Goal: Task Accomplishment & Management: Manage account settings

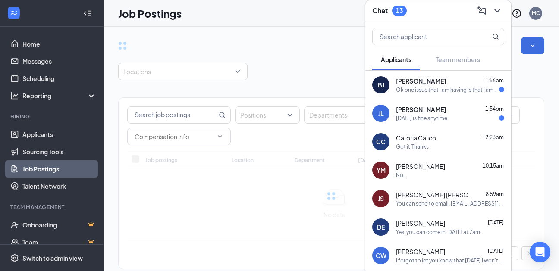
click at [446, 86] on div "Ok one issue that I am having is that I am trying to find non slips and slacks …" at bounding box center [447, 89] width 103 height 7
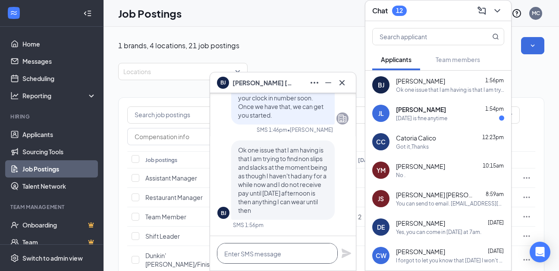
click at [257, 253] on textarea at bounding box center [277, 253] width 121 height 21
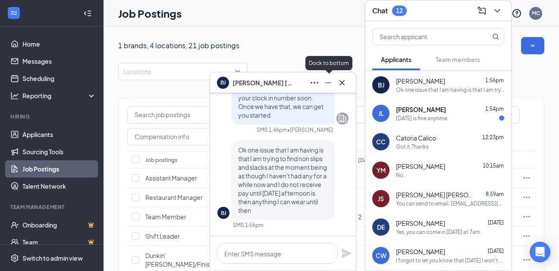
click at [328, 80] on icon "Minimize" at bounding box center [328, 83] width 10 height 10
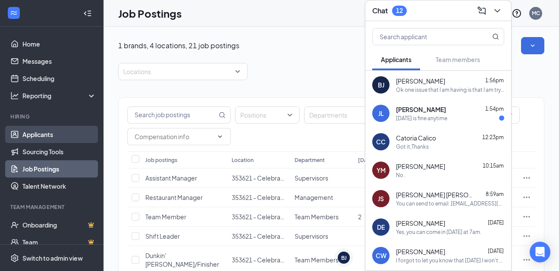
click at [39, 138] on link "Applicants" at bounding box center [59, 134] width 74 height 17
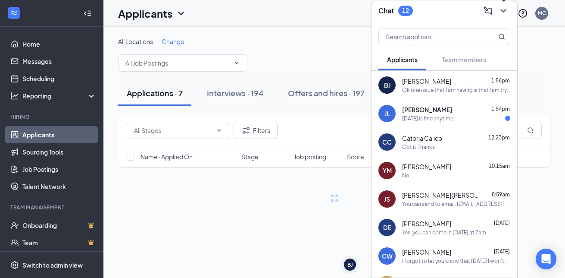
click at [504, 8] on icon "ChevronDown" at bounding box center [503, 11] width 10 height 10
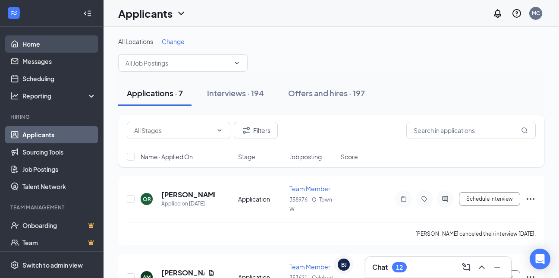
click at [36, 44] on link "Home" at bounding box center [59, 43] width 74 height 17
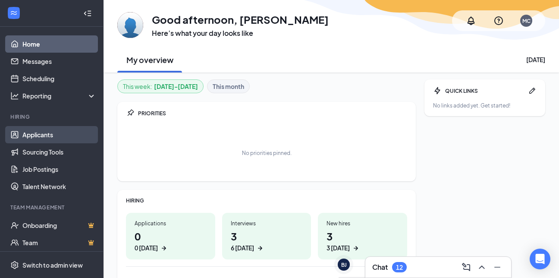
click at [41, 136] on link "Applicants" at bounding box center [59, 134] width 74 height 17
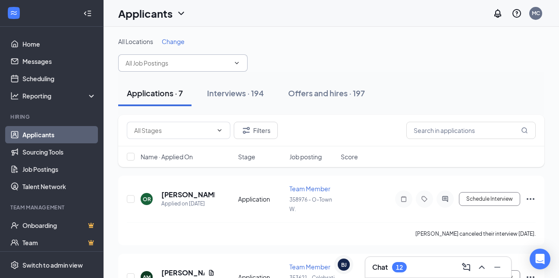
click at [235, 60] on icon "ChevronDown" at bounding box center [236, 63] width 7 height 7
click at [238, 63] on icon "ChevronDown" at bounding box center [236, 63] width 7 height 7
click at [192, 64] on input "text" at bounding box center [177, 62] width 104 height 9
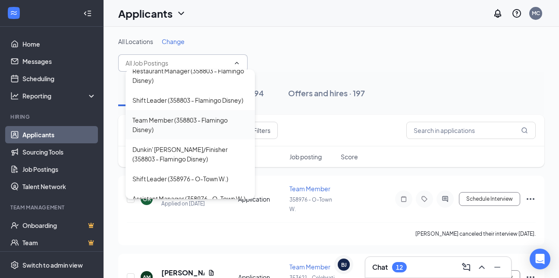
scroll to position [302, 0]
click at [188, 135] on div "Team Member (358803 - Flamingo Disney)" at bounding box center [190, 125] width 116 height 19
type input "Team Member (358803 - Flamingo Disney)"
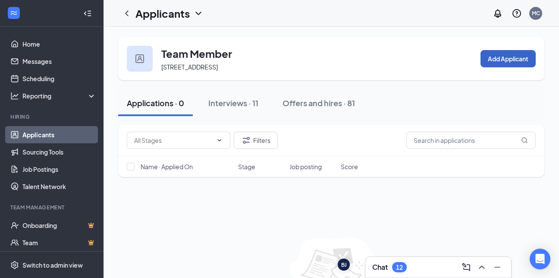
click at [501, 58] on button "Add Applicant" at bounding box center [507, 58] width 55 height 17
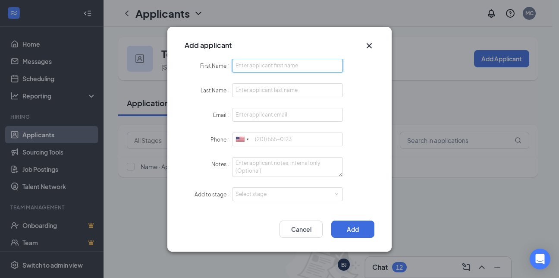
click at [266, 67] on input "First Name" at bounding box center [287, 66] width 111 height 14
type input "Leanne"
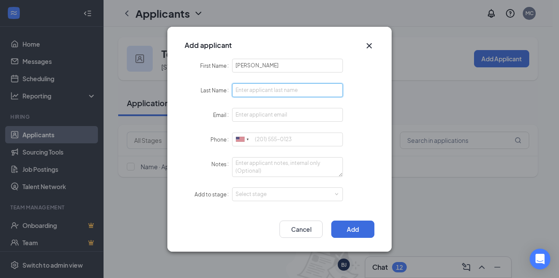
click at [257, 91] on input "Last Name" at bounding box center [287, 90] width 111 height 14
click at [257, 91] on input "D" at bounding box center [287, 90] width 111 height 14
type input "Duckett"
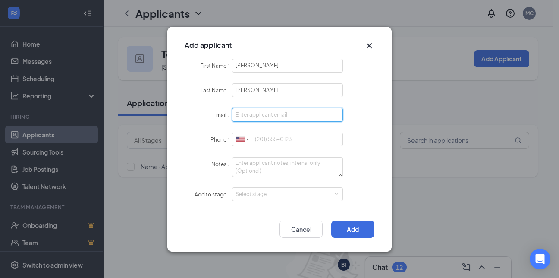
click at [257, 112] on input "Email" at bounding box center [287, 115] width 111 height 14
click at [247, 116] on input "Email" at bounding box center [287, 115] width 111 height 14
type input "duckleam29@gmail.com"
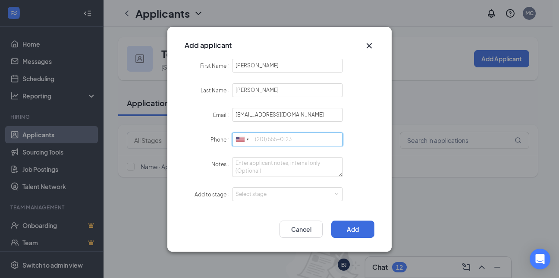
click at [263, 142] on input "Phone" at bounding box center [287, 139] width 111 height 14
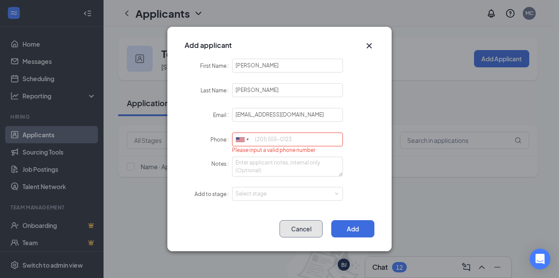
click at [304, 231] on button "Cancel" at bounding box center [300, 228] width 43 height 17
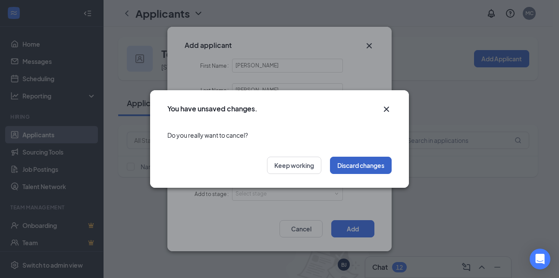
click at [340, 168] on button "Discard changes" at bounding box center [361, 165] width 62 height 17
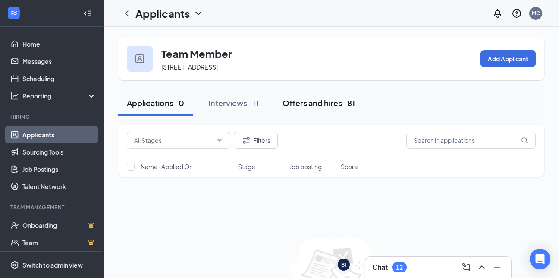
click at [316, 103] on div "Offers and hires · 81" at bounding box center [318, 102] width 72 height 11
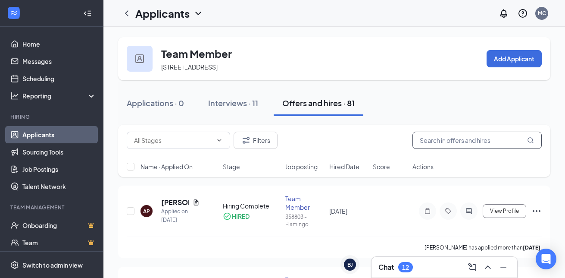
click at [454, 139] on input "text" at bounding box center [477, 140] width 129 height 17
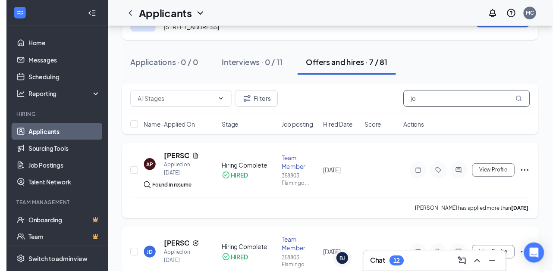
scroll to position [86, 0]
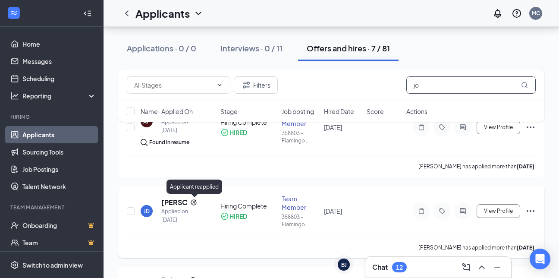
type input "jo"
click at [192, 201] on icon "Reapply" at bounding box center [193, 202] width 7 height 7
click at [167, 203] on h5 "[PERSON_NAME]" at bounding box center [173, 201] width 25 height 9
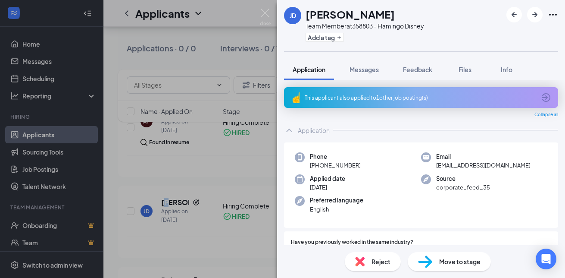
click at [399, 166] on div "Phone +1 (860) 934-3216 Email duckleam29@gmail.com Applied date Sep 4 Source co…" at bounding box center [421, 185] width 274 height 86
click at [50, 136] on div "JD Jo Duckett Team Member at 358803 - Flamingo Disney Add a tag Application Mes…" at bounding box center [282, 139] width 565 height 278
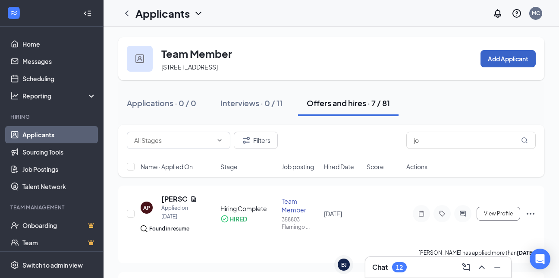
click at [515, 57] on button "Add Applicant" at bounding box center [507, 58] width 55 height 17
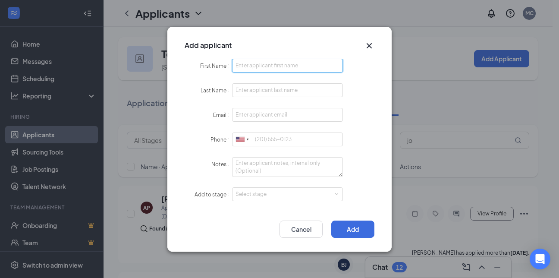
click at [282, 64] on input "First Name" at bounding box center [287, 66] width 111 height 14
type input "Leanne"
type input "Duckett"
type input "duckleam29@gmail.com"
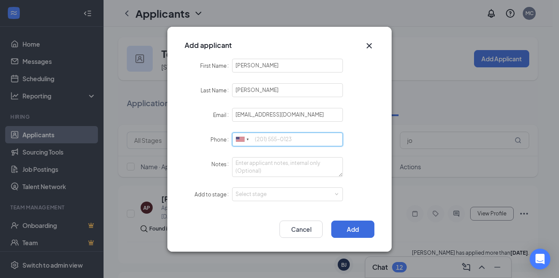
click at [265, 140] on input "Phone" at bounding box center [287, 139] width 111 height 14
type input "860934"
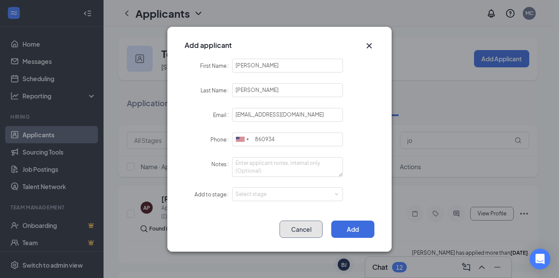
click at [294, 226] on button "Cancel" at bounding box center [300, 228] width 43 height 17
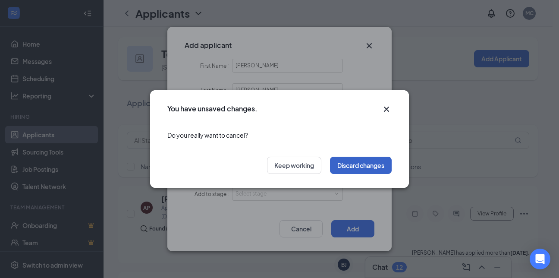
click at [357, 166] on button "Discard changes" at bounding box center [361, 165] width 62 height 17
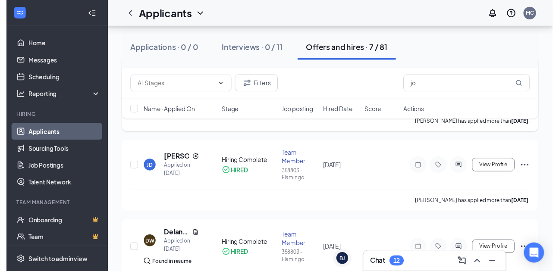
scroll to position [129, 0]
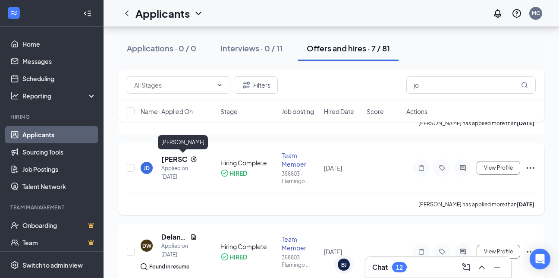
click at [164, 162] on h5 "[PERSON_NAME]" at bounding box center [173, 158] width 25 height 9
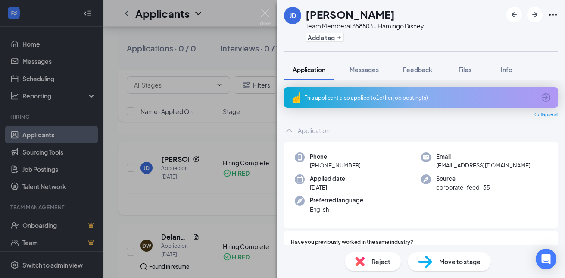
drag, startPoint x: 161, startPoint y: 201, endPoint x: 230, endPoint y: 152, distance: 84.2
click at [162, 200] on div "JD Jo Duckett Team Member at 358803 - Flamingo Disney Add a tag Application Mes…" at bounding box center [282, 139] width 565 height 278
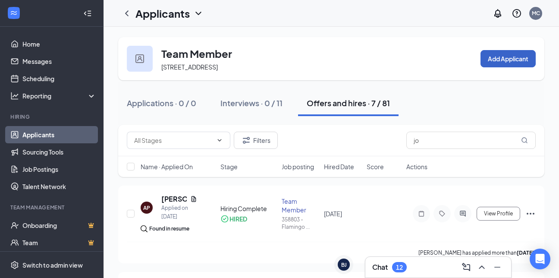
click at [504, 57] on button "Add Applicant" at bounding box center [507, 58] width 55 height 17
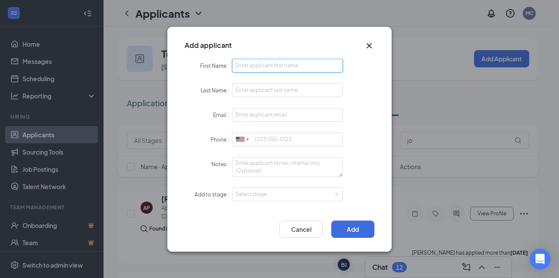
click at [251, 68] on input "First Name" at bounding box center [287, 66] width 111 height 14
type input "Leanne"
type input "Duckett"
type input "duckleam29@gmail.com"
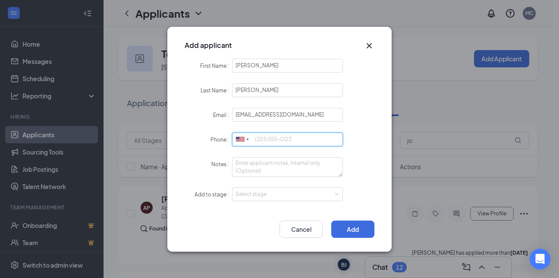
click at [268, 142] on input "Phone" at bounding box center [287, 139] width 111 height 14
type input "8609343216"
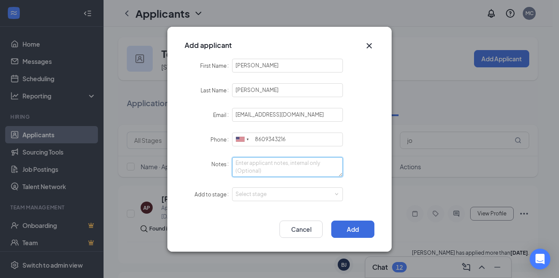
click at [314, 170] on textarea "Notes" at bounding box center [287, 167] width 111 height 20
click at [249, 191] on div "Select stage" at bounding box center [285, 194] width 100 height 9
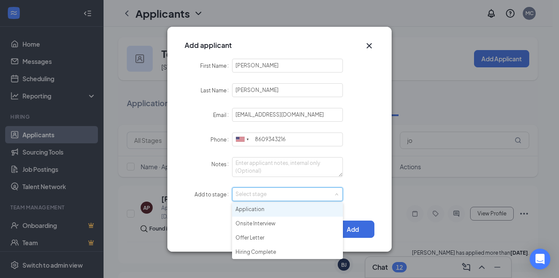
click at [253, 211] on li "Application" at bounding box center [287, 209] width 111 height 14
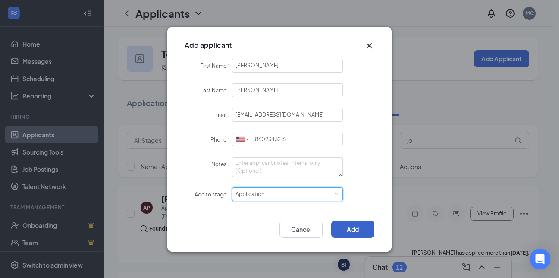
click at [351, 227] on button "Add" at bounding box center [352, 228] width 43 height 17
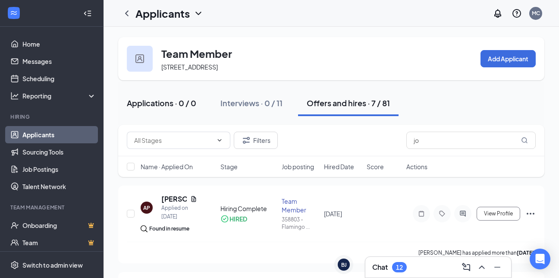
click at [166, 104] on div "Applications · 0 / 0" at bounding box center [161, 102] width 69 height 11
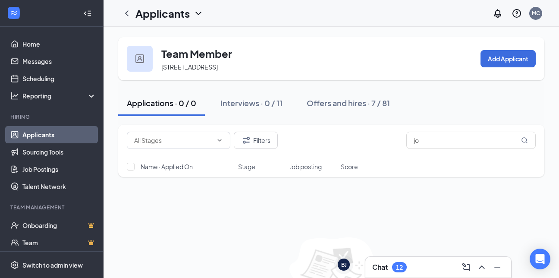
click at [163, 104] on div "Applications · 0 / 0" at bounding box center [161, 102] width 69 height 11
click at [345, 102] on div "Offers and hires · 7 / 81" at bounding box center [348, 102] width 83 height 11
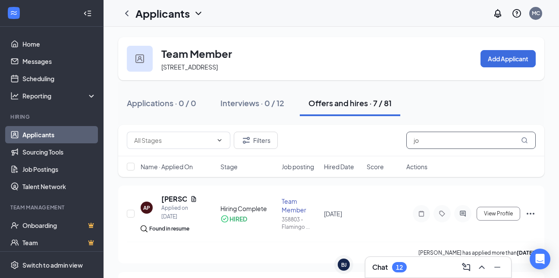
drag, startPoint x: 429, startPoint y: 141, endPoint x: 392, endPoint y: 142, distance: 38.0
click at [392, 142] on div "Filters jo" at bounding box center [331, 140] width 409 height 17
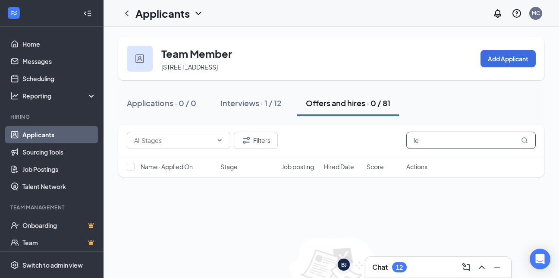
type input "l"
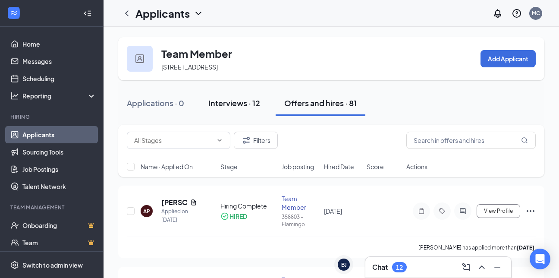
click at [230, 105] on div "Interviews · 12" at bounding box center [234, 102] width 52 height 11
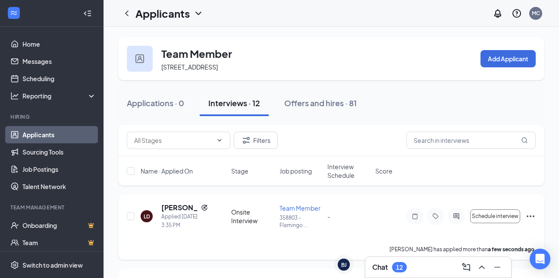
click at [529, 216] on icon "Ellipses" at bounding box center [530, 216] width 10 height 10
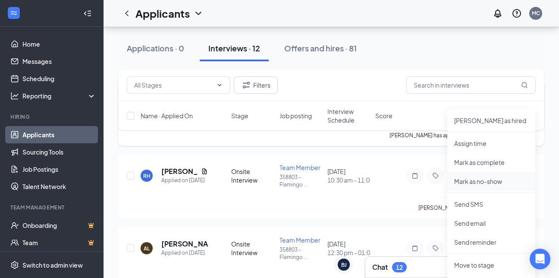
scroll to position [129, 0]
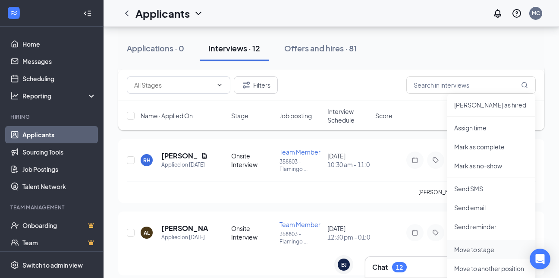
click at [480, 251] on p "Move to stage" at bounding box center [491, 249] width 74 height 9
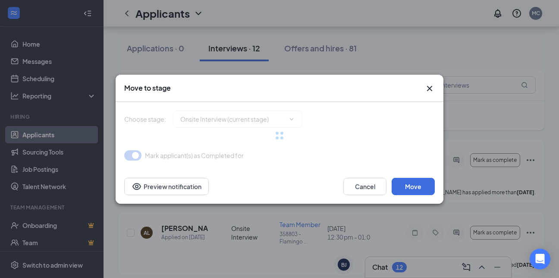
type input "Offer Letter (next stage)"
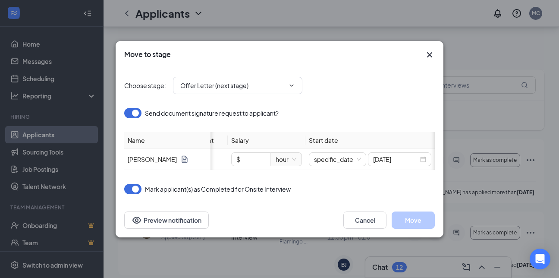
scroll to position [0, 0]
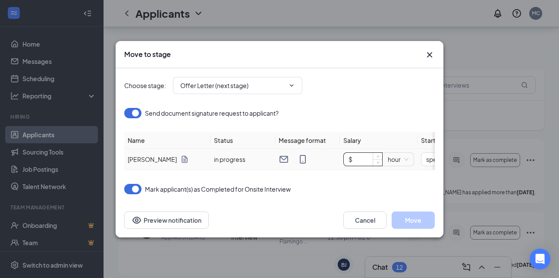
click at [360, 155] on input "$" at bounding box center [363, 159] width 38 height 13
type input "$ 14"
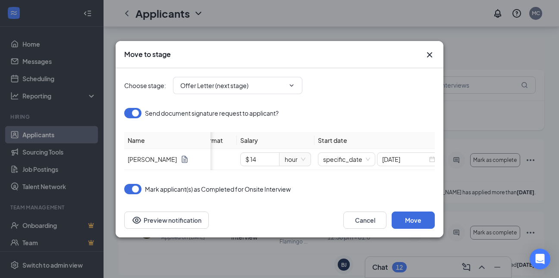
scroll to position [0, 112]
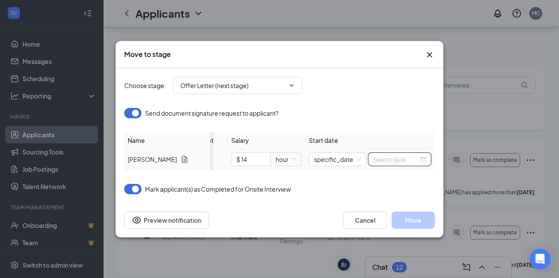
click at [407, 156] on input at bounding box center [395, 158] width 45 height 9
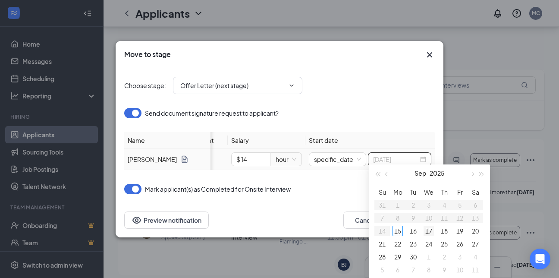
type input "[DATE]"
click at [425, 231] on div "17" at bounding box center [428, 231] width 10 height 10
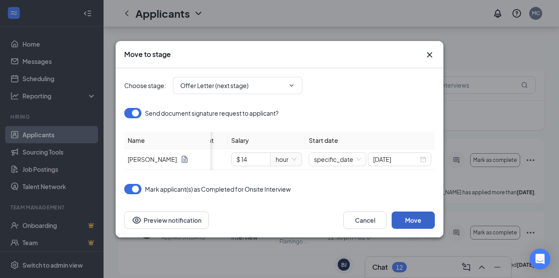
click at [417, 225] on button "Move" at bounding box center [413, 219] width 43 height 17
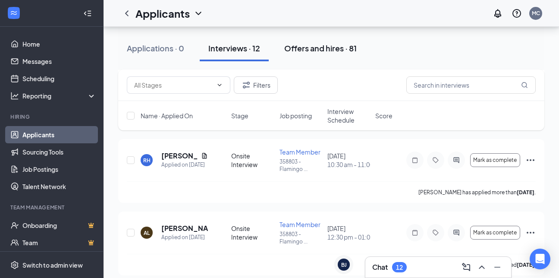
click at [312, 49] on div "Offers and hires · 81" at bounding box center [320, 48] width 72 height 11
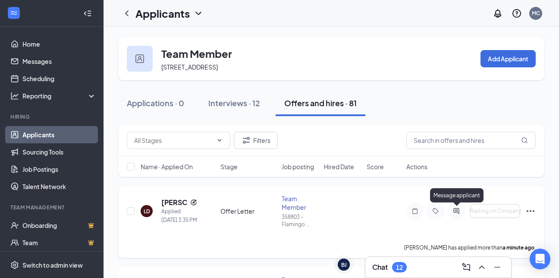
click at [453, 210] on icon "ActiveChat" at bounding box center [456, 210] width 10 height 7
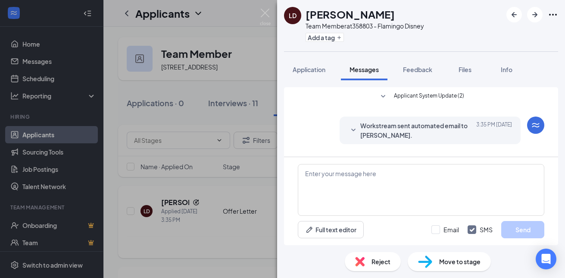
scroll to position [62, 0]
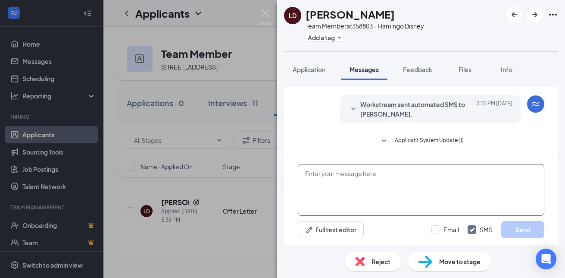
click at [365, 187] on textarea at bounding box center [421, 190] width 247 height 52
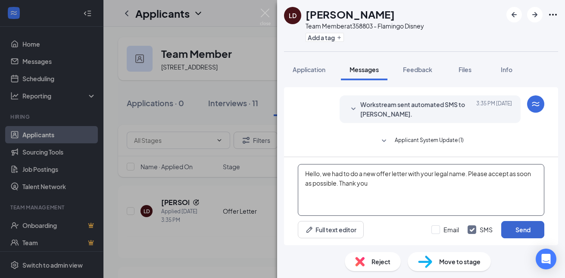
type textarea "Hello, we had to do a new offer letter with your legal name. Please accept as s…"
click at [520, 230] on button "Send" at bounding box center [522, 229] width 43 height 17
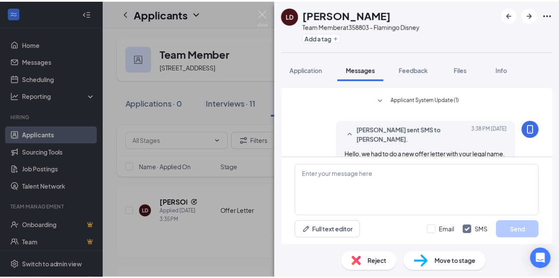
scroll to position [126, 0]
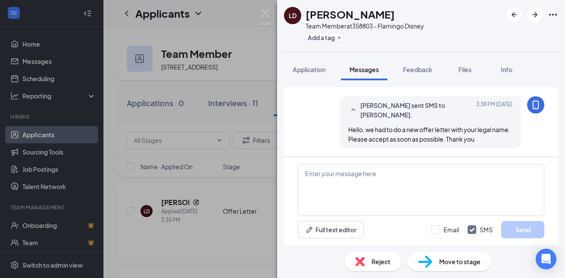
click at [226, 232] on div "LD [PERSON_NAME] Team Member at 358803 - Flamingo Disney Add a tag Application …" at bounding box center [282, 139] width 565 height 278
